Goal: Task Accomplishment & Management: Complete application form

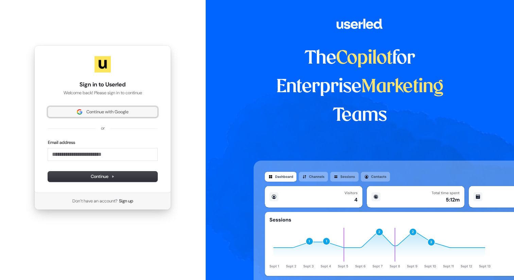
click at [98, 109] on span "Continue with Google" at bounding box center [107, 112] width 42 height 6
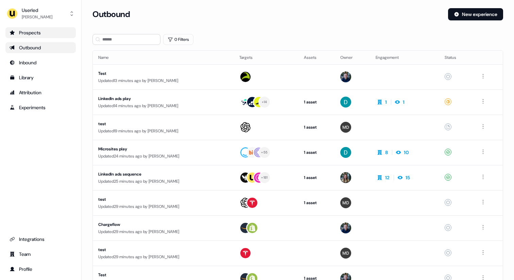
click at [43, 30] on div "Prospects" at bounding box center [41, 32] width 62 height 7
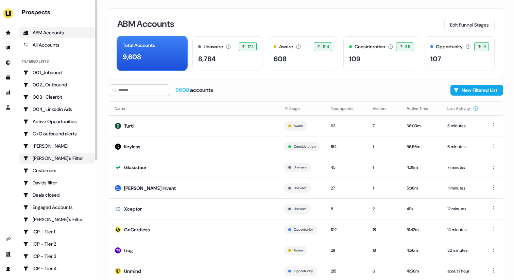
click at [68, 155] on div "Charlotte's Filter" at bounding box center [57, 158] width 68 height 7
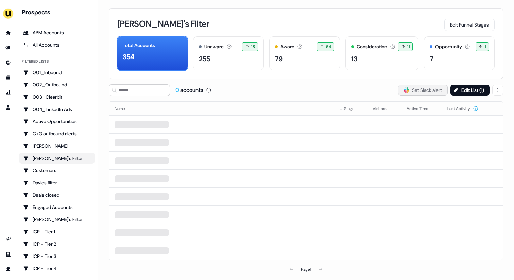
click at [425, 89] on button "Slack Logo SVG Set Slack alert" at bounding box center [423, 90] width 50 height 11
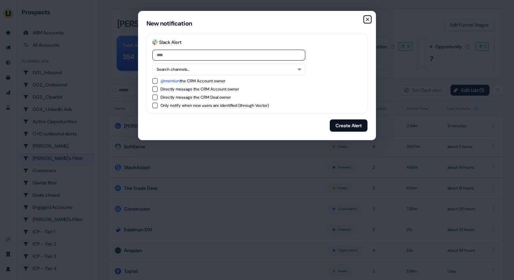
click at [368, 20] on icon "button" at bounding box center [367, 19] width 5 height 5
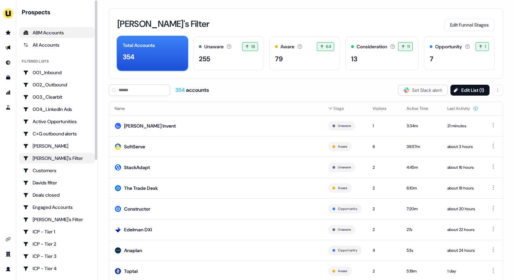
click at [53, 34] on div "ABM Accounts" at bounding box center [57, 32] width 68 height 7
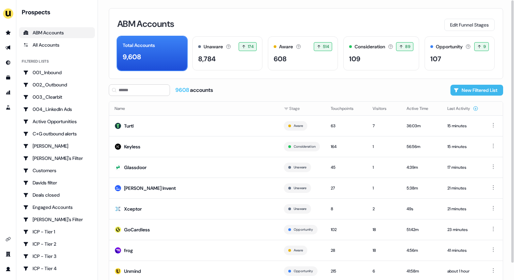
click at [465, 90] on button "New Filtered List" at bounding box center [476, 90] width 53 height 11
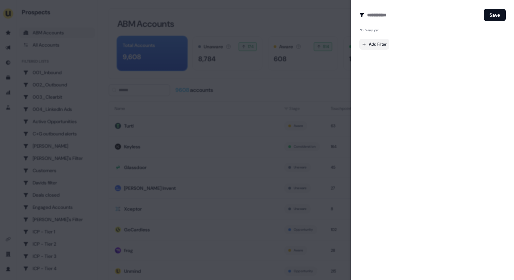
click at [376, 42] on body "For the best experience switch devices to a bigger screen. Go to Userled.io Pro…" at bounding box center [257, 140] width 514 height 280
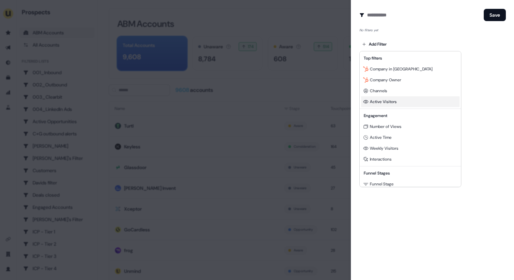
scroll to position [83, 0]
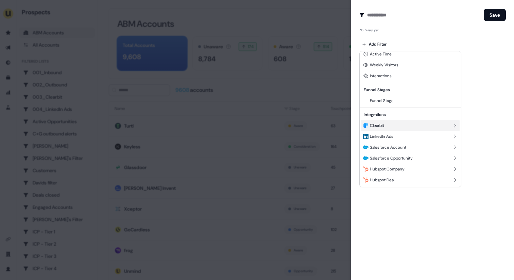
click at [390, 122] on div "Clearbit" at bounding box center [410, 125] width 99 height 11
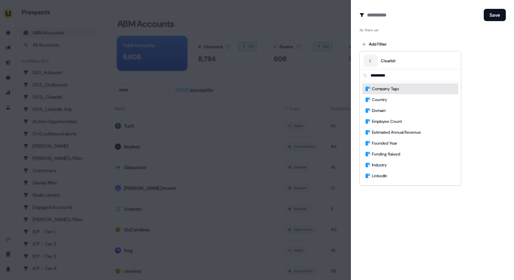
scroll to position [0, 0]
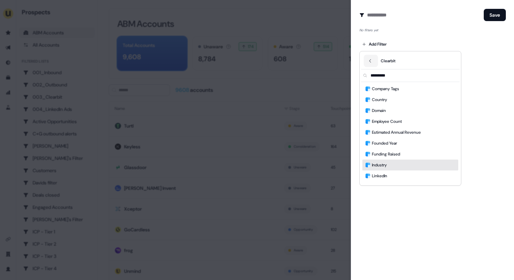
click at [407, 167] on div "Industry" at bounding box center [410, 164] width 96 height 11
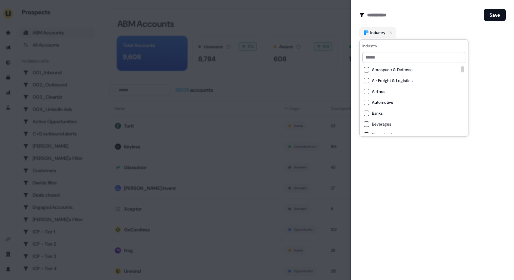
click at [368, 103] on button "Automotive" at bounding box center [366, 102] width 5 height 5
click at [422, 26] on form "Create Audience Filter Create a new audience by setting a name and configuring …" at bounding box center [432, 31] width 146 height 46
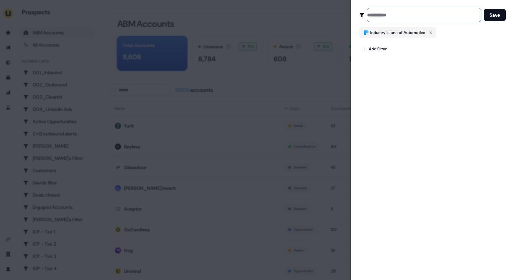
click at [402, 17] on input at bounding box center [424, 15] width 114 height 14
type input "**********"
click at [496, 16] on button "Save" at bounding box center [495, 15] width 22 height 12
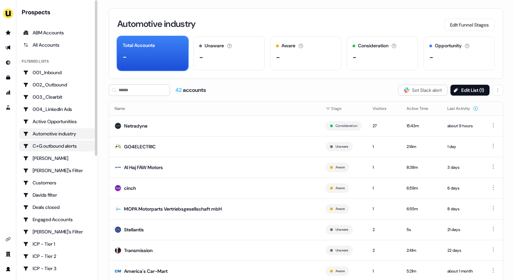
click at [78, 144] on div "C+G outbound alerts" at bounding box center [57, 145] width 68 height 7
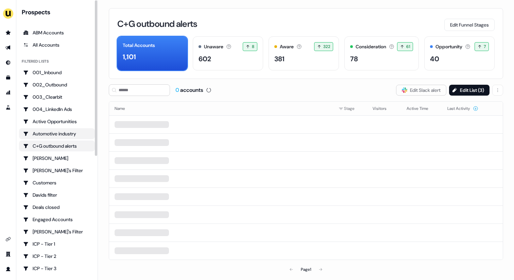
click at [78, 133] on div "Automotive industry" at bounding box center [57, 133] width 68 height 7
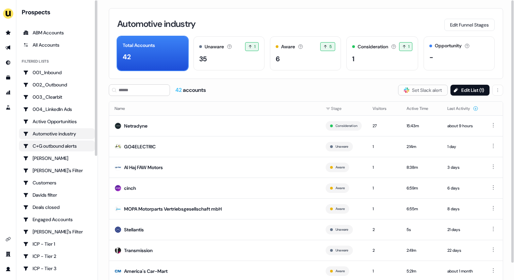
click at [82, 144] on div "C+G outbound alerts" at bounding box center [57, 145] width 68 height 7
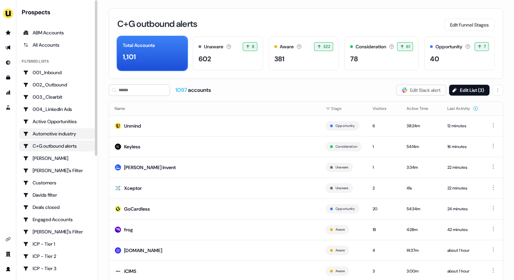
click at [80, 132] on div "Automotive industry" at bounding box center [57, 133] width 68 height 7
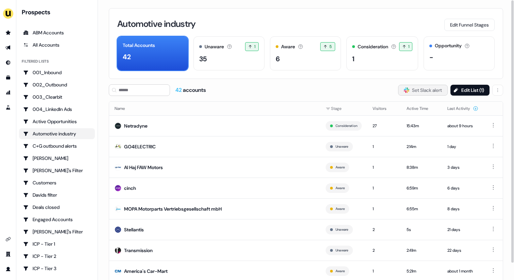
click at [409, 91] on button "Slack Logo SVG Set Slack alert" at bounding box center [423, 90] width 50 height 11
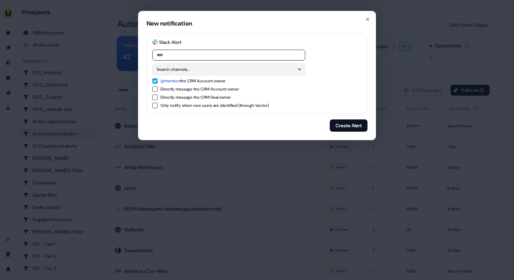
click at [273, 69] on button "Search channels..." at bounding box center [228, 69] width 153 height 12
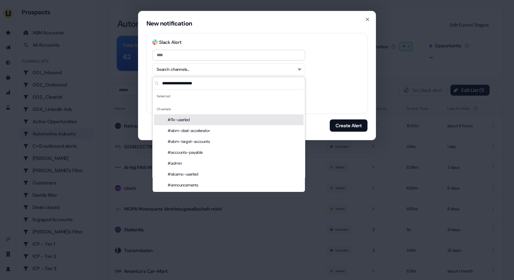
click at [351, 73] on div "Search channels..." at bounding box center [256, 69] width 209 height 12
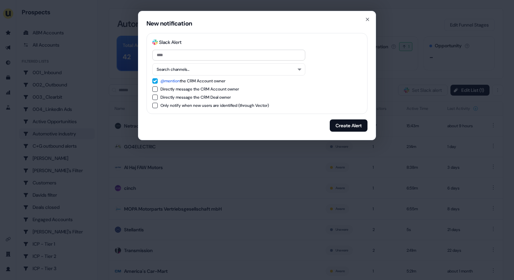
click at [155, 82] on button "@mention the CRM Account owner" at bounding box center [154, 80] width 5 height 5
click at [172, 69] on button "Search channels..." at bounding box center [228, 69] width 153 height 12
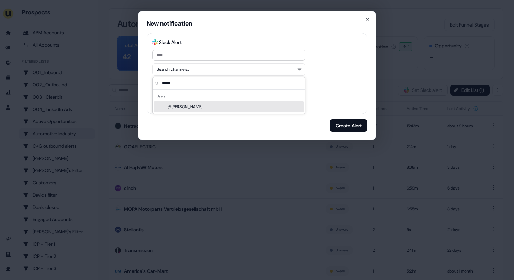
type input "*****"
click at [183, 106] on div "@Zsolt Simon" at bounding box center [229, 106] width 150 height 11
click at [340, 96] on div "Directly message the CRM Deal owner" at bounding box center [256, 96] width 209 height 5
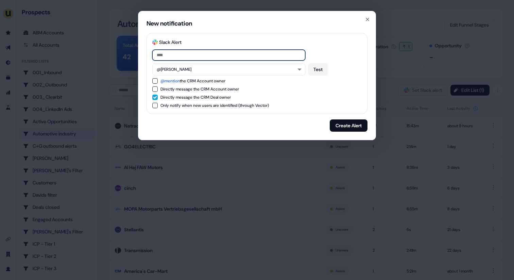
click at [221, 53] on input at bounding box center [228, 55] width 153 height 11
type input "****"
click at [336, 123] on button "Create Alert" at bounding box center [349, 125] width 38 height 12
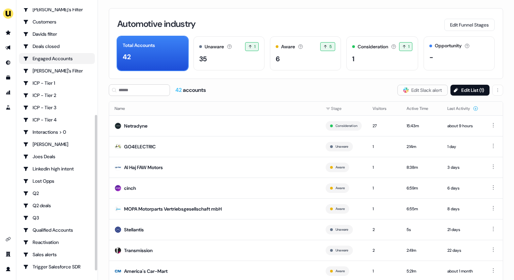
scroll to position [157, 0]
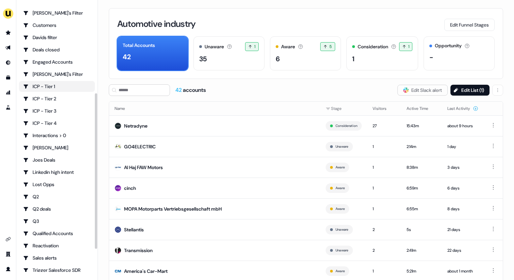
click at [62, 87] on div "ICP - Tier 1" at bounding box center [57, 86] width 68 height 7
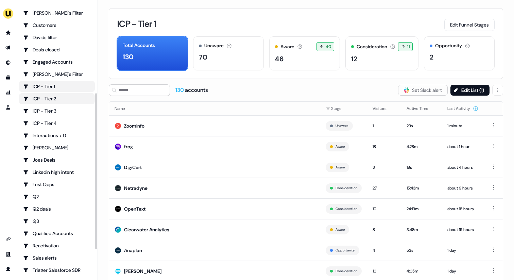
click at [67, 99] on div "ICP - Tier 2" at bounding box center [57, 98] width 68 height 7
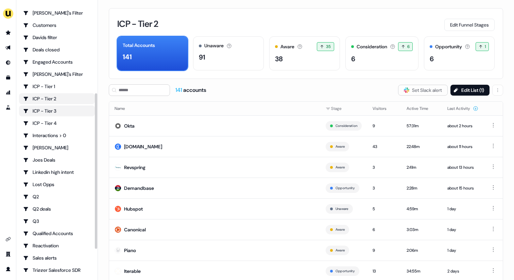
click at [64, 110] on div "ICP - Tier 3" at bounding box center [57, 110] width 68 height 7
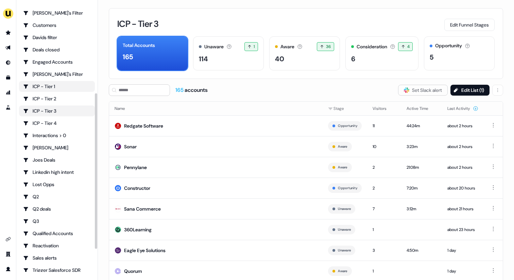
click at [64, 88] on div "ICP - Tier 1" at bounding box center [57, 86] width 68 height 7
